Goal: Information Seeking & Learning: Learn about a topic

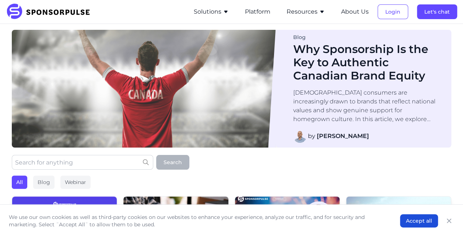
click at [315, 11] on button "Resources" at bounding box center [306, 11] width 38 height 9
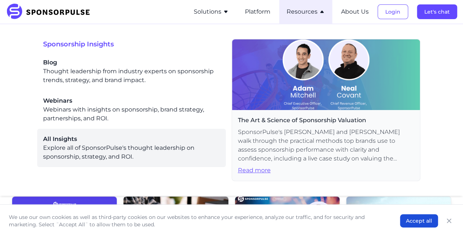
click at [71, 155] on div "All Insights Explore all of SponsorPulse's thought leadership on sponsorship, s…" at bounding box center [131, 148] width 177 height 27
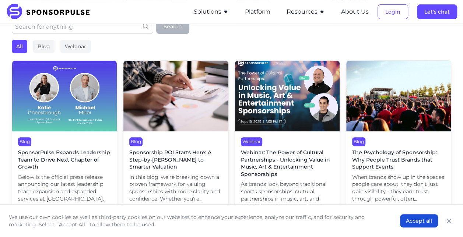
scroll to position [147, 0]
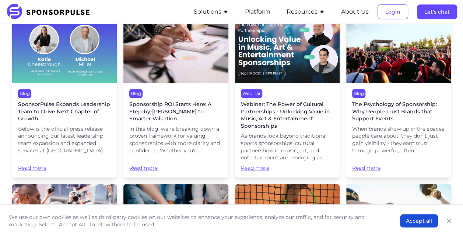
scroll to position [37, 0]
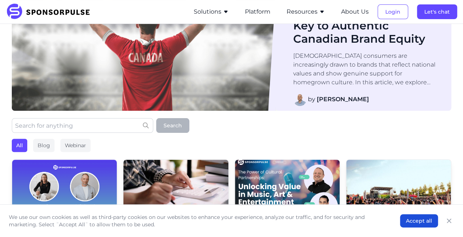
click at [317, 14] on button "Resources" at bounding box center [306, 11] width 38 height 9
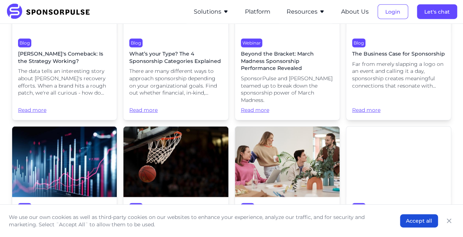
scroll to position [919, 0]
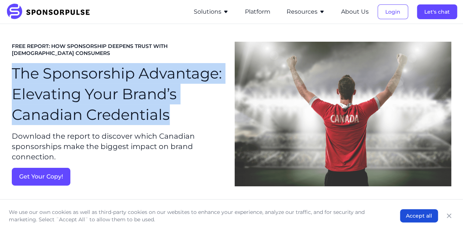
drag, startPoint x: 14, startPoint y: 69, endPoint x: 180, endPoint y: 108, distance: 169.7
click at [180, 108] on h1 "The Sponsorship Advantage: Elevating Your Brand’s Canadian Credentials" at bounding box center [120, 94] width 217 height 62
